Goal: Information Seeking & Learning: Learn about a topic

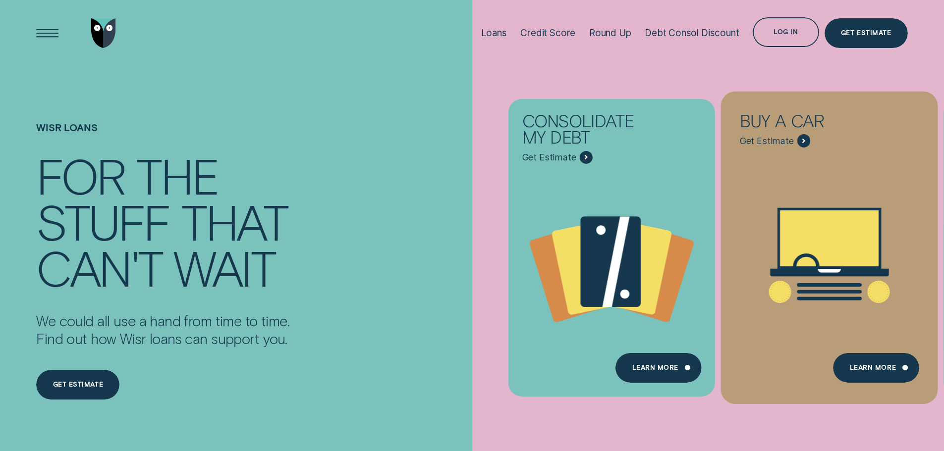
click at [822, 141] on div "Buy a car Get Estimate" at bounding box center [829, 123] width 207 height 49
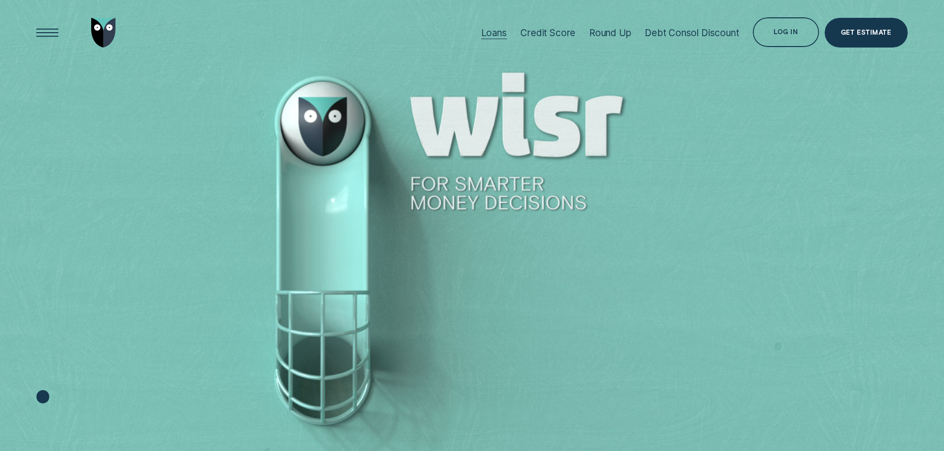
click at [498, 36] on div "Loans" at bounding box center [494, 32] width 26 height 11
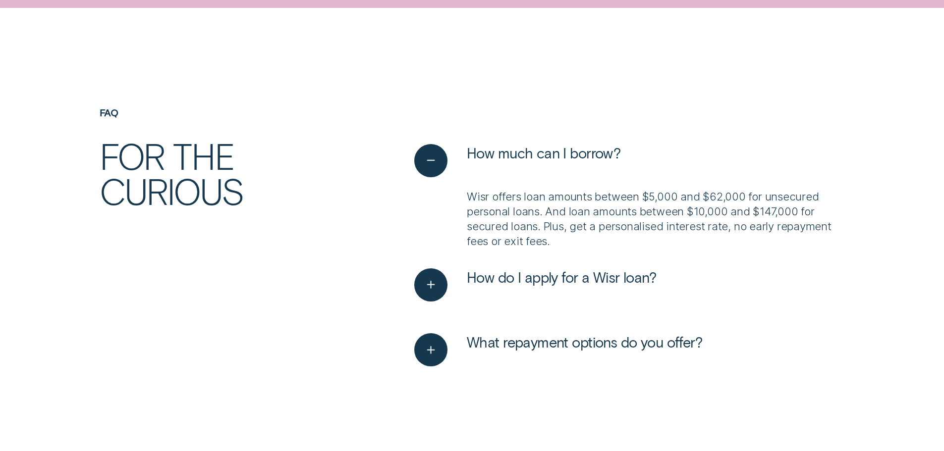
scroll to position [3096, 0]
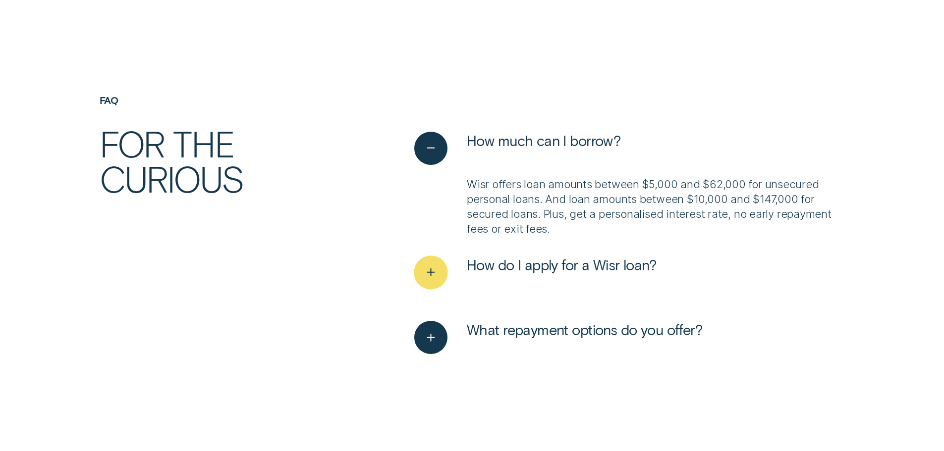
click at [437, 267] on icon "See more" at bounding box center [431, 272] width 17 height 15
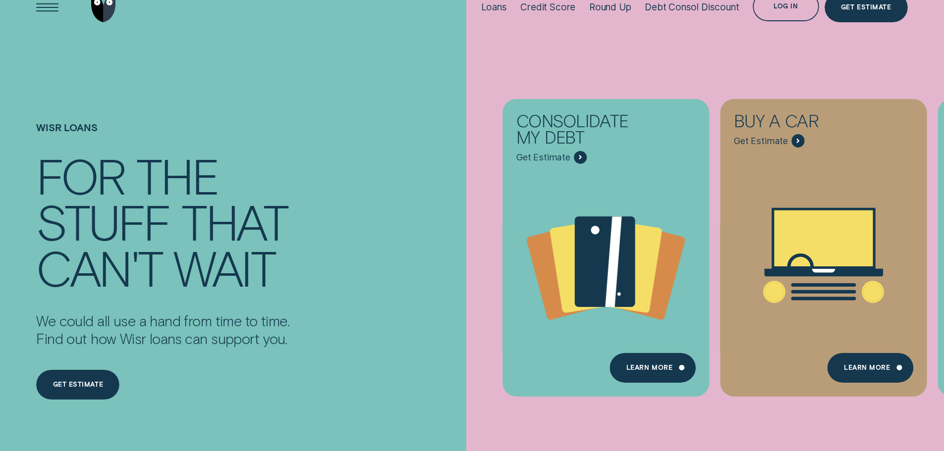
scroll to position [0, 0]
